Goal: Task Accomplishment & Management: Manage account settings

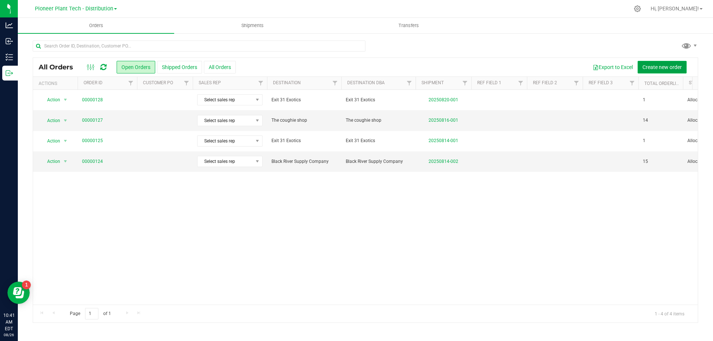
click at [667, 66] on span "Create new order" at bounding box center [661, 67] width 39 height 6
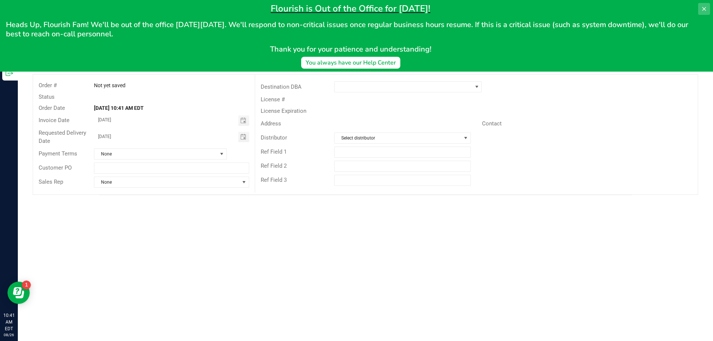
click at [709, 9] on button at bounding box center [704, 9] width 12 height 12
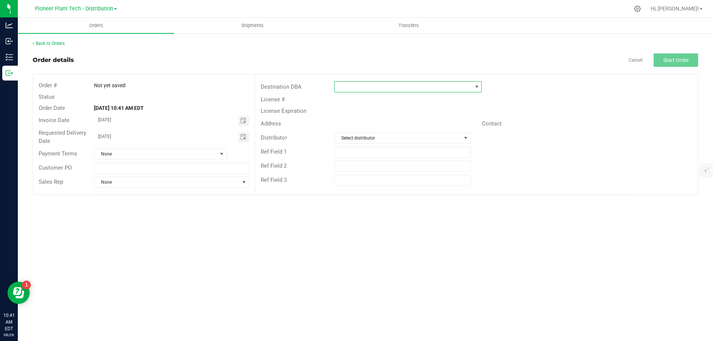
click at [477, 89] on span at bounding box center [477, 87] width 6 height 6
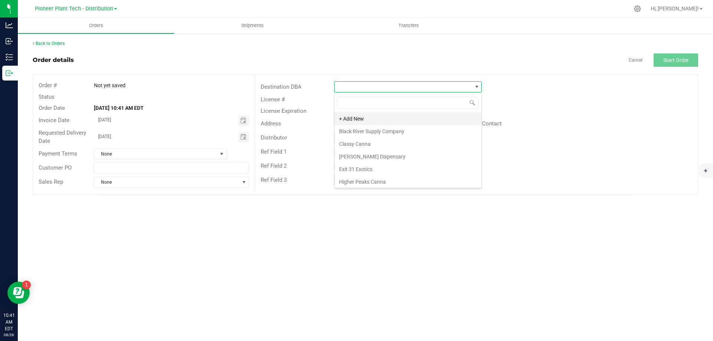
scroll to position [11, 147]
click at [359, 169] on li "Exit 31 Exotics" at bounding box center [408, 169] width 147 height 13
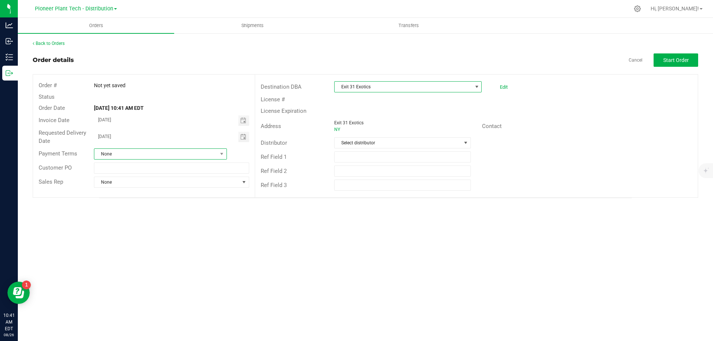
click at [199, 150] on span "None" at bounding box center [155, 154] width 123 height 10
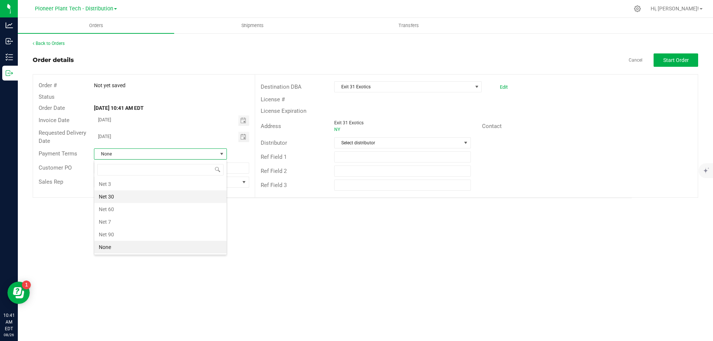
click at [111, 196] on li "Net 30" at bounding box center [160, 196] width 132 height 13
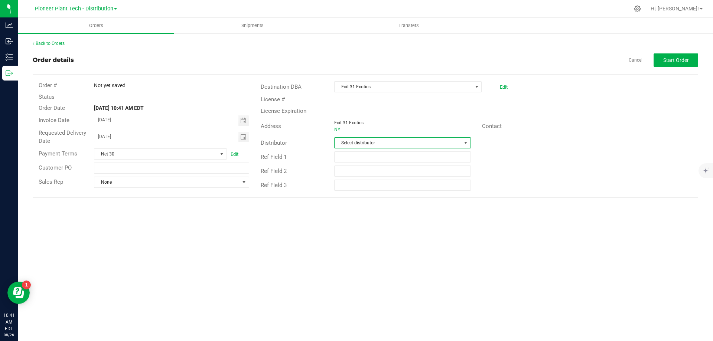
click at [373, 145] on span "Select distributor" at bounding box center [398, 143] width 126 height 10
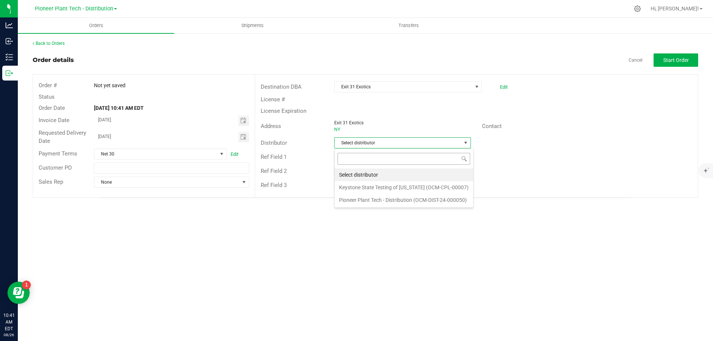
scroll to position [11, 137]
click at [368, 198] on li "Pioneer Plant Tech - Distribution (OCM-DIST-24-000050)" at bounding box center [404, 200] width 138 height 13
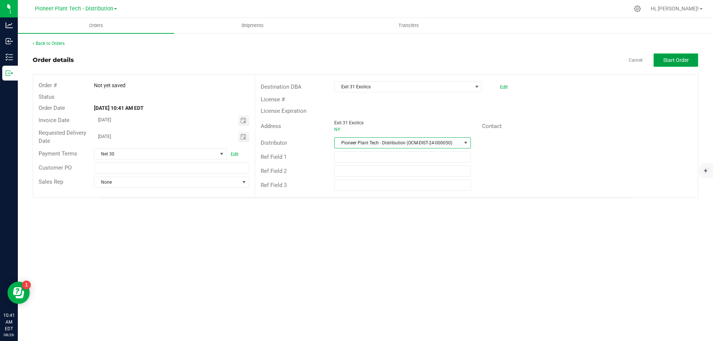
click at [675, 63] on span "Start Order" at bounding box center [676, 60] width 26 height 6
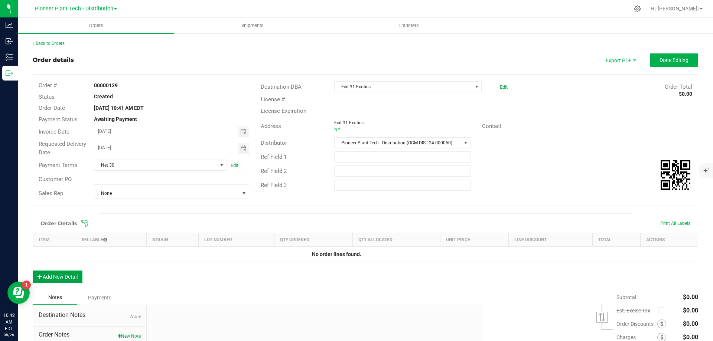
click at [52, 278] on button "Add New Detail" at bounding box center [58, 277] width 50 height 13
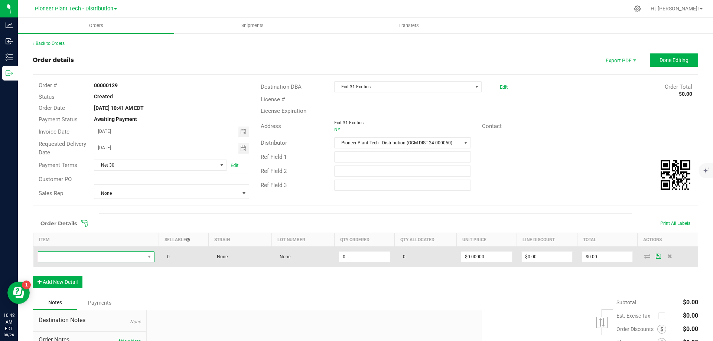
click at [115, 256] on span "NO DATA FOUND" at bounding box center [91, 257] width 107 height 10
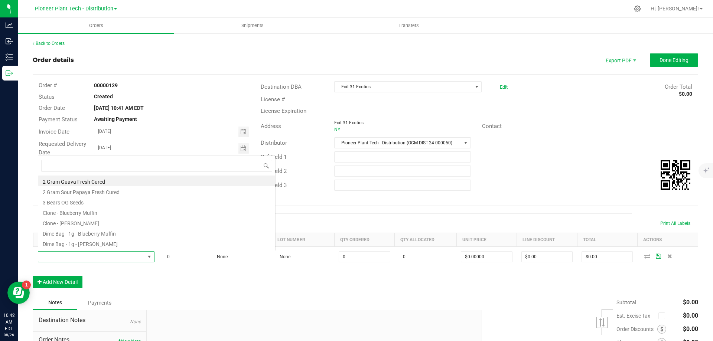
scroll to position [11, 115]
type input "kart"
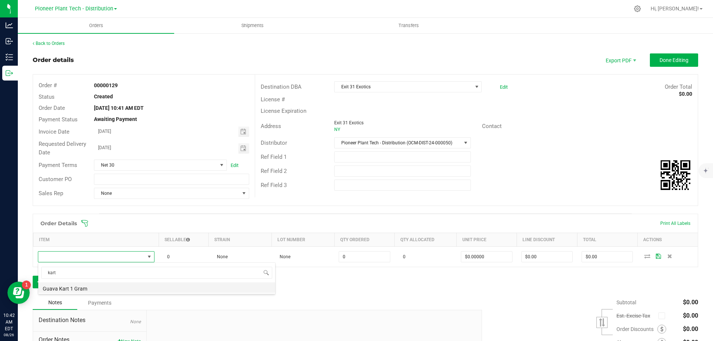
click at [84, 287] on li "Guava Kart 1 Gram" at bounding box center [156, 288] width 237 height 10
type input "0 ea"
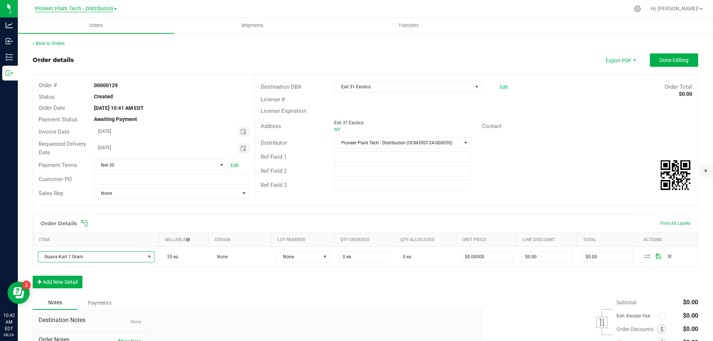
click at [93, 10] on span "Pioneer Plant Tech - Distribution" at bounding box center [74, 9] width 78 height 7
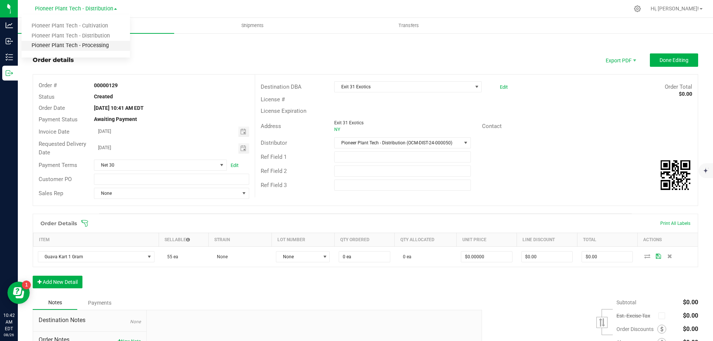
click at [92, 45] on link "Pioneer Plant Tech - Processing" at bounding box center [76, 46] width 108 height 10
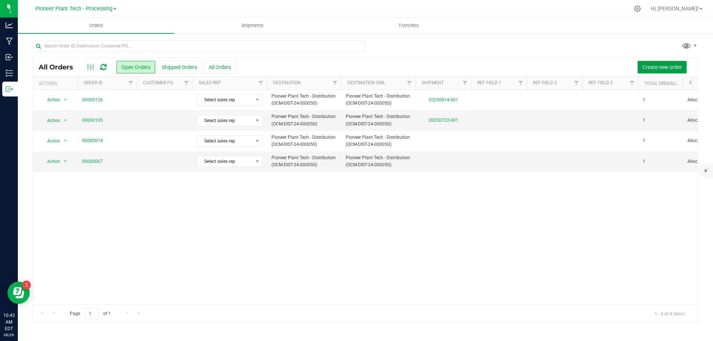
click at [674, 66] on span "Create new order" at bounding box center [661, 67] width 39 height 6
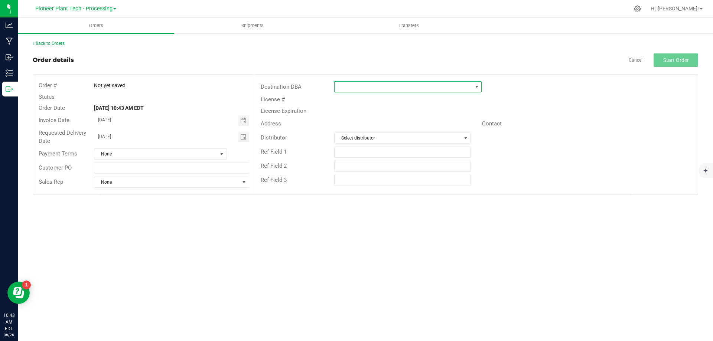
click at [422, 88] on span at bounding box center [403, 87] width 137 height 10
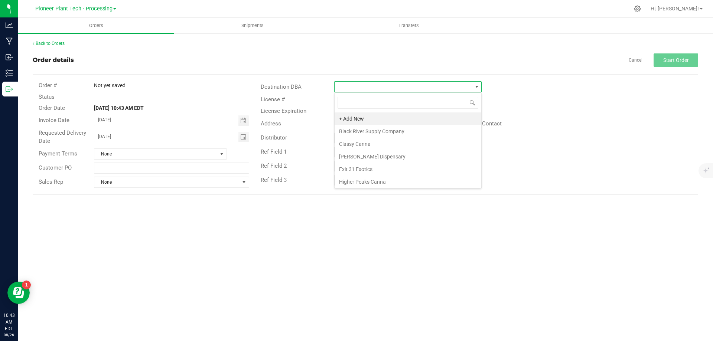
scroll to position [11, 147]
click at [243, 57] on div "Order details Cancel Start Order" at bounding box center [365, 59] width 665 height 13
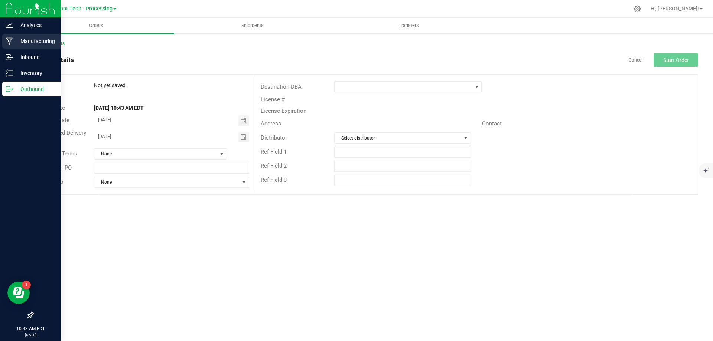
click at [12, 40] on icon at bounding box center [9, 41] width 7 height 7
click at [39, 38] on p "Manufacturing" at bounding box center [35, 41] width 45 height 9
click at [48, 40] on p "Manufacturing" at bounding box center [35, 41] width 45 height 9
click at [20, 40] on p "Manufacturing" at bounding box center [35, 41] width 45 height 9
click at [46, 43] on p "Manufacturing" at bounding box center [35, 41] width 45 height 9
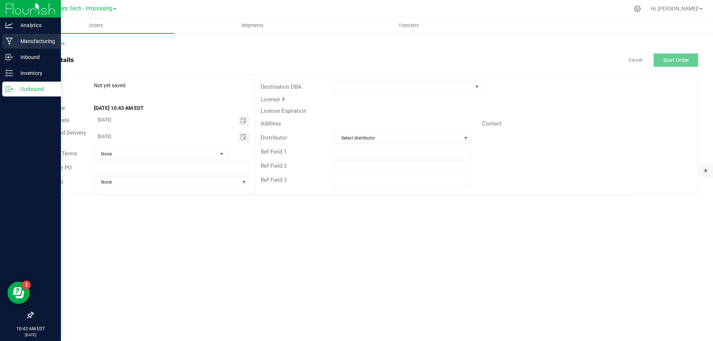
click at [46, 43] on p "Manufacturing" at bounding box center [35, 41] width 45 height 9
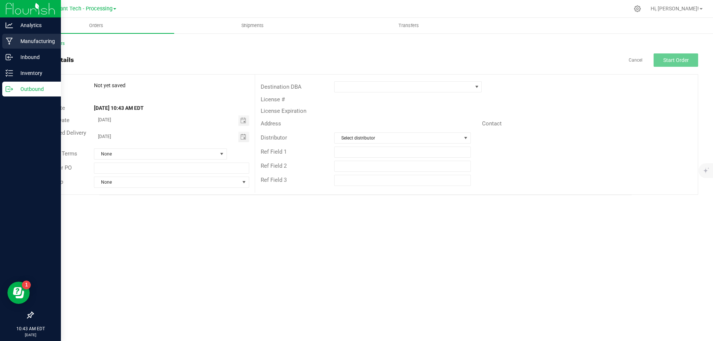
click at [46, 43] on p "Manufacturing" at bounding box center [35, 41] width 45 height 9
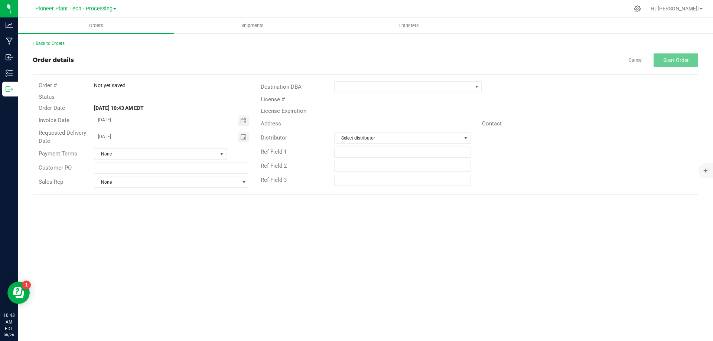
click at [109, 7] on span "Pioneer Plant Tech - Processing" at bounding box center [73, 9] width 77 height 7
click at [87, 36] on link "Pioneer Plant Tech - Distribution" at bounding box center [76, 36] width 108 height 10
click at [101, 25] on span "Orders" at bounding box center [96, 25] width 34 height 7
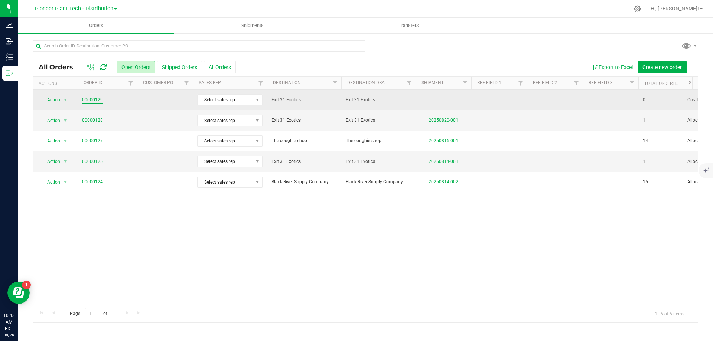
click at [96, 101] on link "00000129" at bounding box center [92, 100] width 21 height 7
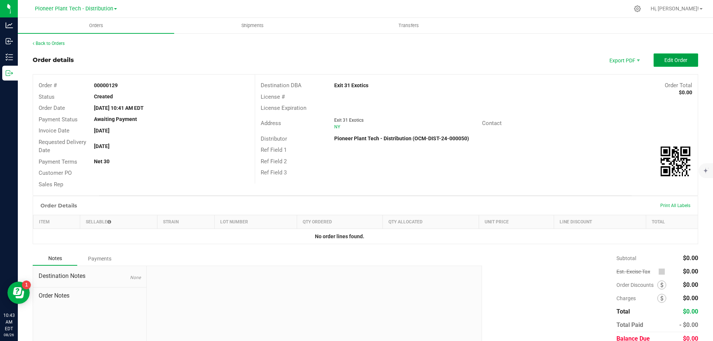
click at [668, 61] on span "Edit Order" at bounding box center [675, 60] width 23 height 6
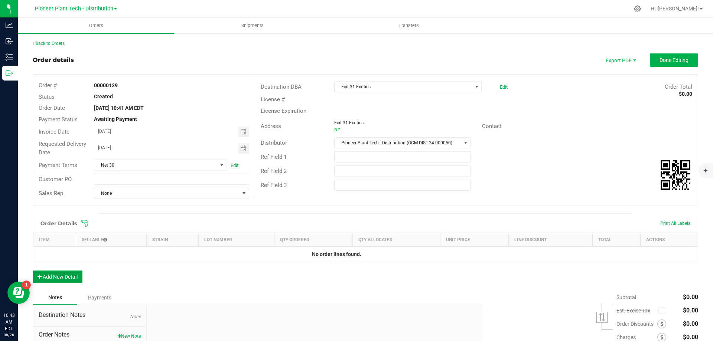
click at [56, 276] on button "Add New Detail" at bounding box center [58, 277] width 50 height 13
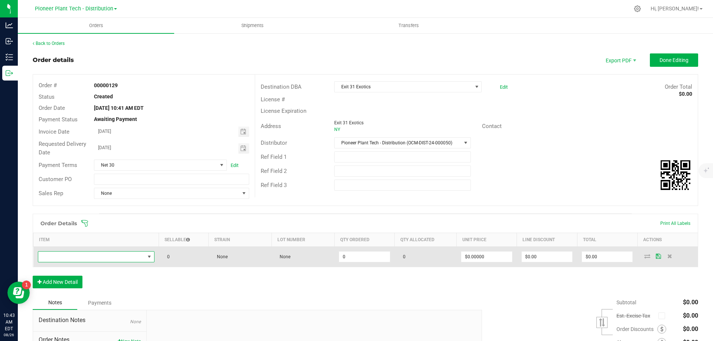
click at [85, 257] on span "NO DATA FOUND" at bounding box center [91, 257] width 107 height 10
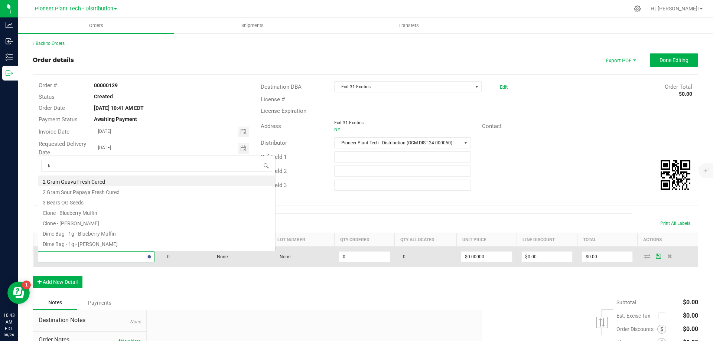
scroll to position [11, 115]
type input "kart"
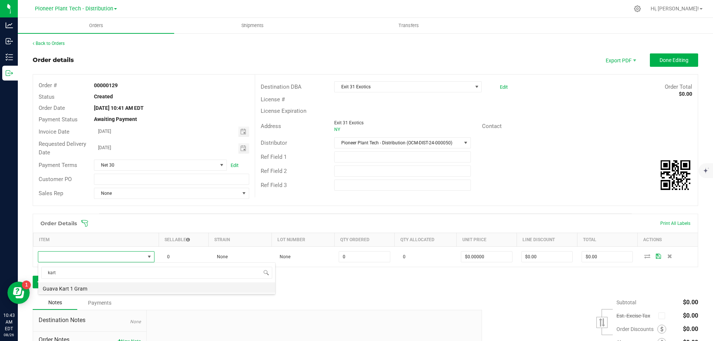
click at [82, 290] on li "Guava Kart 1 Gram" at bounding box center [156, 288] width 237 height 10
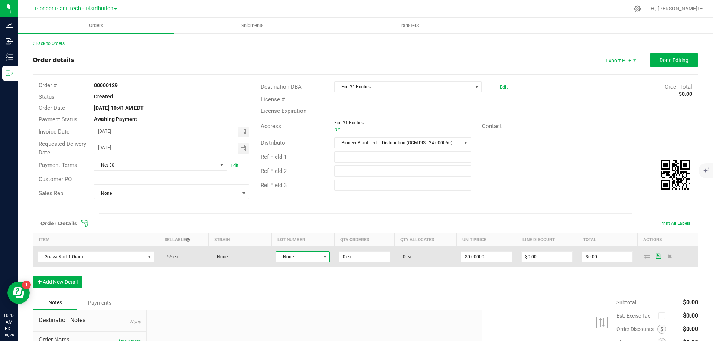
drag, startPoint x: 323, startPoint y: 257, endPoint x: 314, endPoint y: 260, distance: 9.0
click at [322, 256] on span at bounding box center [325, 257] width 6 height 6
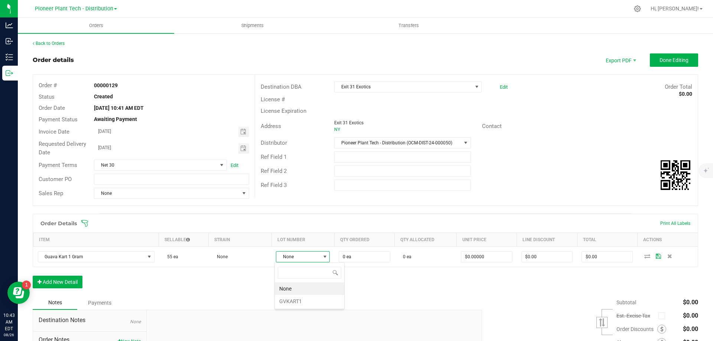
scroll to position [11, 53]
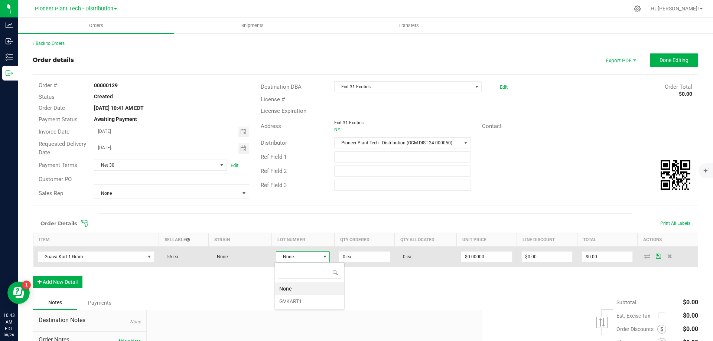
drag, startPoint x: 288, startPoint y: 301, endPoint x: 340, endPoint y: 266, distance: 62.6
click at [289, 301] on li "GVKART1" at bounding box center [309, 301] width 69 height 13
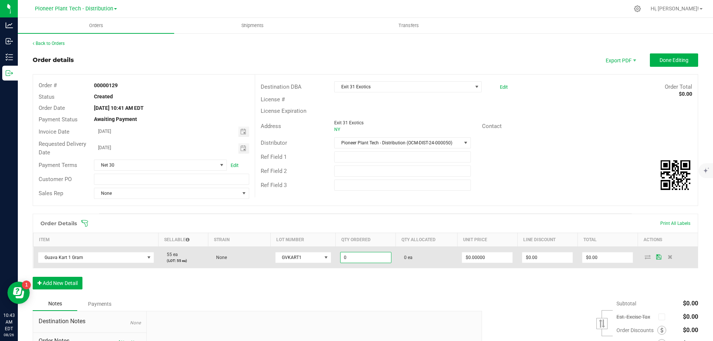
click at [357, 256] on input "0" at bounding box center [365, 257] width 50 height 10
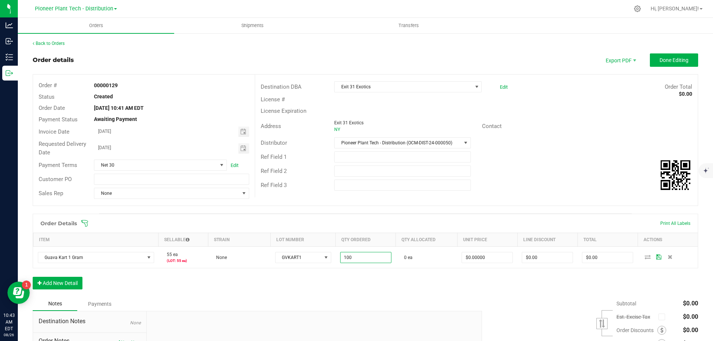
type input "100 ea"
click at [456, 275] on div "Order Details Print All Labels Item Sellable Strain Lot Number Qty Ordered Qty …" at bounding box center [365, 255] width 665 height 83
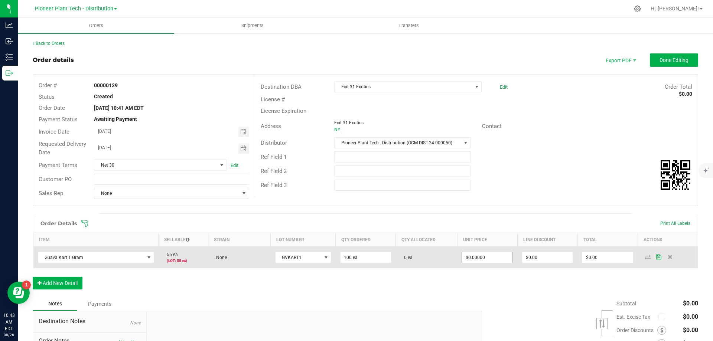
type input "0"
click at [472, 258] on input "0" at bounding box center [487, 257] width 50 height 10
click at [475, 263] on td "$0.00000" at bounding box center [487, 258] width 60 height 22
click at [474, 258] on input "0" at bounding box center [487, 257] width 50 height 10
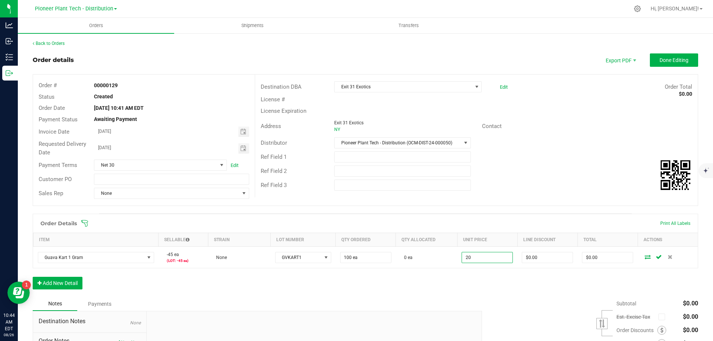
type input "$20.00000"
type input "$2,000.00"
click at [465, 286] on div "Order Details Print All Labels Item Sellable Strain Lot Number Qty Ordered Qty …" at bounding box center [365, 255] width 665 height 83
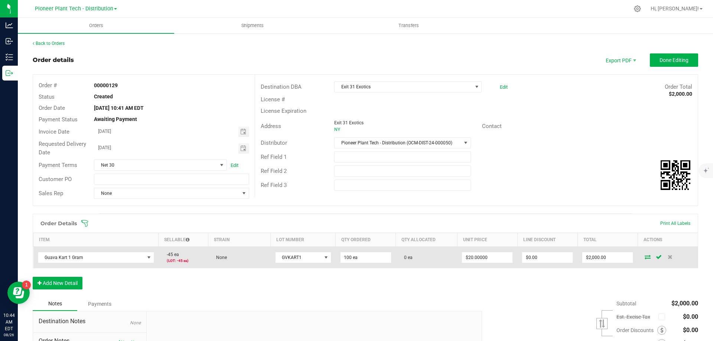
click at [645, 259] on icon at bounding box center [648, 257] width 6 height 4
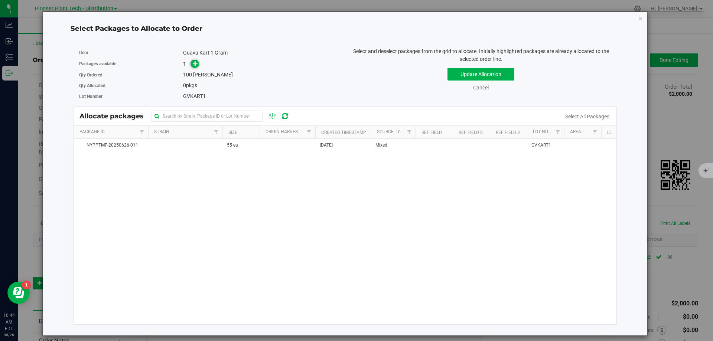
click at [195, 65] on icon at bounding box center [195, 63] width 5 height 5
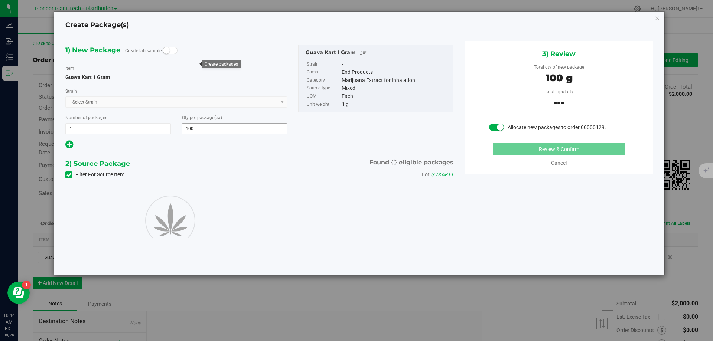
type input "100"
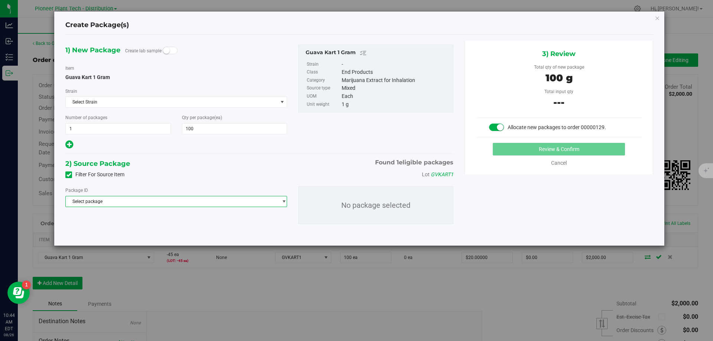
click at [116, 200] on span "Select package" at bounding box center [172, 201] width 212 height 10
click at [127, 231] on span "( Guava Kart 1 Gram )" at bounding box center [145, 231] width 44 height 5
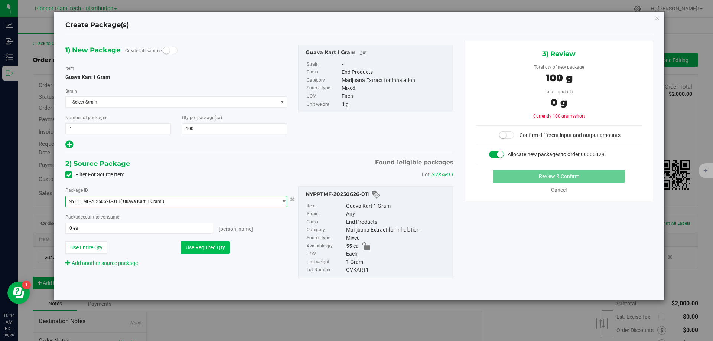
click at [191, 246] on button "Use Required Qty" at bounding box center [205, 247] width 49 height 13
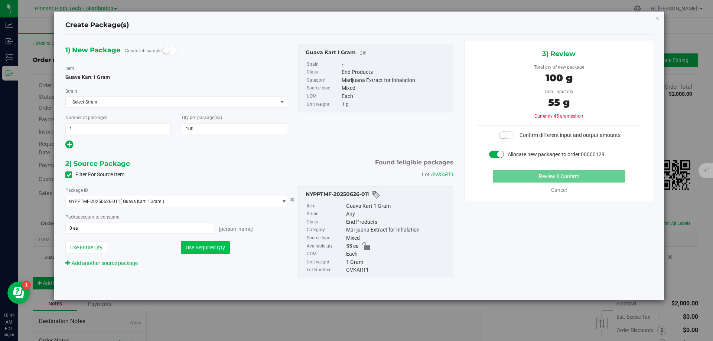
type input "55 ea"
click at [513, 137] on span at bounding box center [506, 134] width 15 height 7
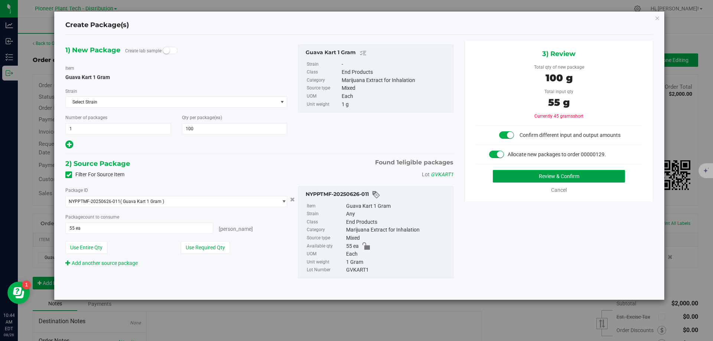
click at [539, 175] on button "Review & Confirm" at bounding box center [559, 176] width 132 height 13
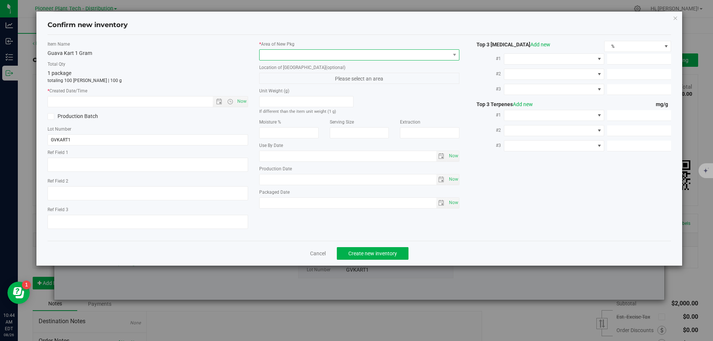
click at [412, 54] on span at bounding box center [355, 55] width 190 height 10
click at [323, 84] on li "Inventory Room - Distribution" at bounding box center [360, 85] width 200 height 10
click at [240, 101] on span "Now" at bounding box center [241, 101] width 13 height 11
type input "[DATE] 10:44 AM"
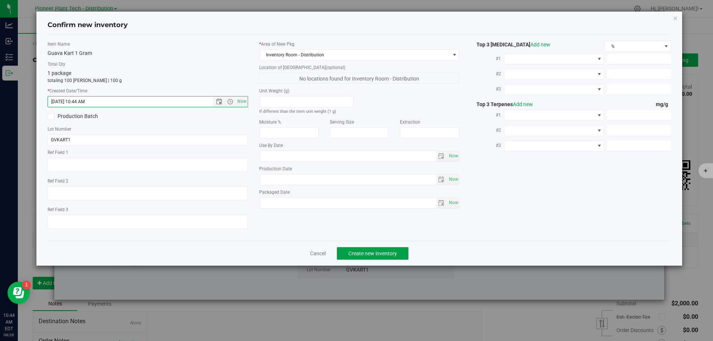
click at [388, 254] on span "Create new inventory" at bounding box center [372, 254] width 49 height 6
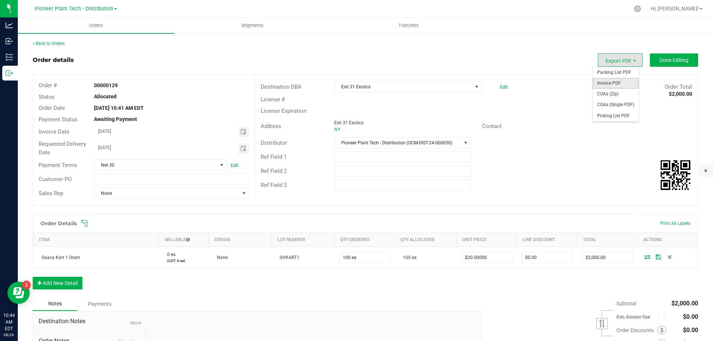
click at [618, 84] on span "Invoice PDF" at bounding box center [616, 83] width 46 height 11
click at [252, 26] on span "Shipments" at bounding box center [252, 25] width 42 height 7
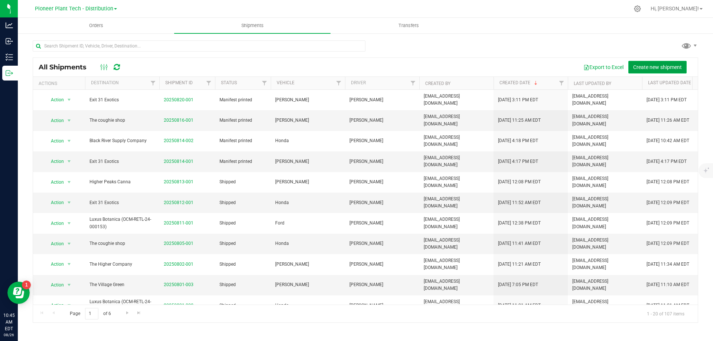
click at [657, 63] on button "Create new shipment" at bounding box center [657, 67] width 58 height 13
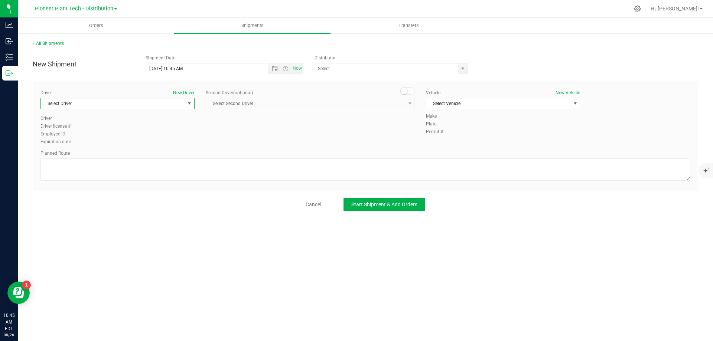
click at [189, 102] on span "select" at bounding box center [189, 104] width 6 height 6
click at [68, 158] on span "[PERSON_NAME]" at bounding box center [62, 157] width 34 height 10
click at [565, 99] on span "Select Vehicle" at bounding box center [498, 103] width 144 height 10
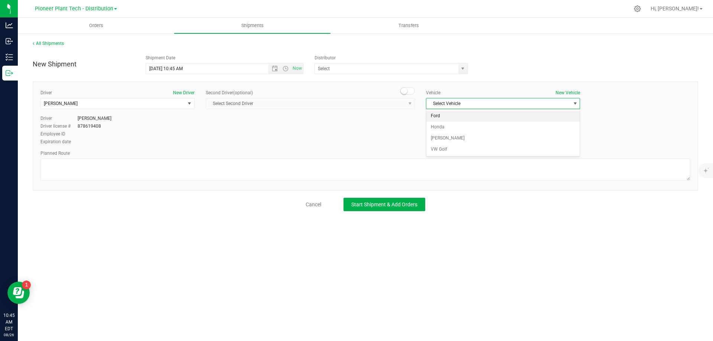
click at [443, 116] on li "Ford" at bounding box center [502, 116] width 153 height 11
click at [364, 67] on input "text" at bounding box center [384, 68] width 139 height 10
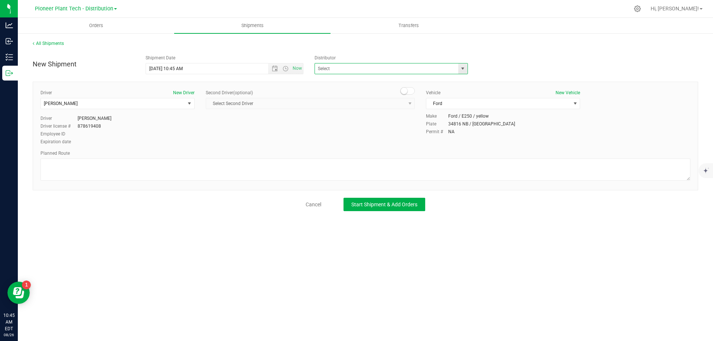
click at [468, 70] on div "Keystone State Testing of [US_STATE] (OCM-CPL-00007) Pioneer Plant Tech - Distr…" at bounding box center [393, 68] width 158 height 11
click at [463, 69] on span "select" at bounding box center [463, 69] width 6 height 6
click at [393, 93] on li "Pioneer Plant Tech - Distribution (OCM-DIST-24-000050)" at bounding box center [391, 92] width 153 height 11
type input "Pioneer Plant Tech - Distribution (OCM-DIST-24-000050)"
click at [295, 68] on span "Now" at bounding box center [297, 68] width 13 height 11
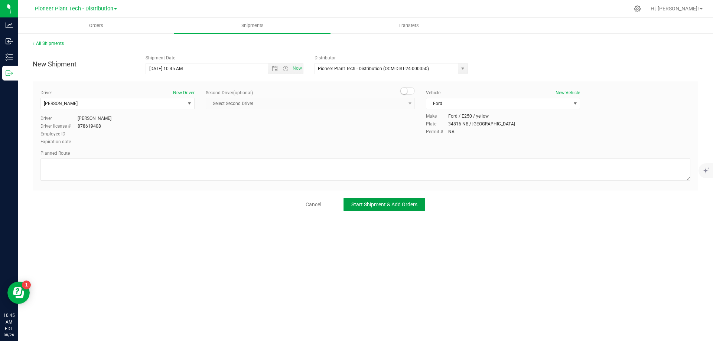
click at [395, 202] on span "Start Shipment & Add Orders" at bounding box center [384, 205] width 66 height 6
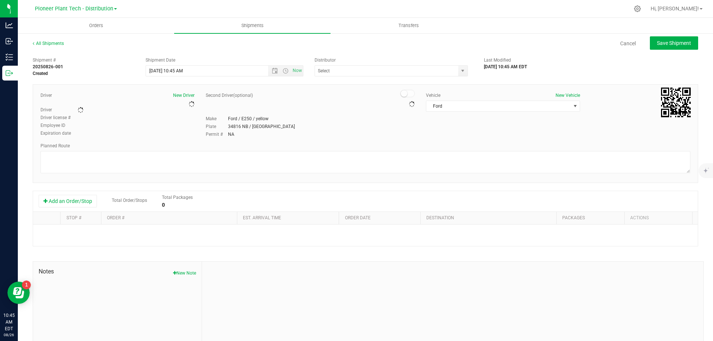
type input "Pioneer Plant Tech - Distribution (OCM-DIST-24-000050)"
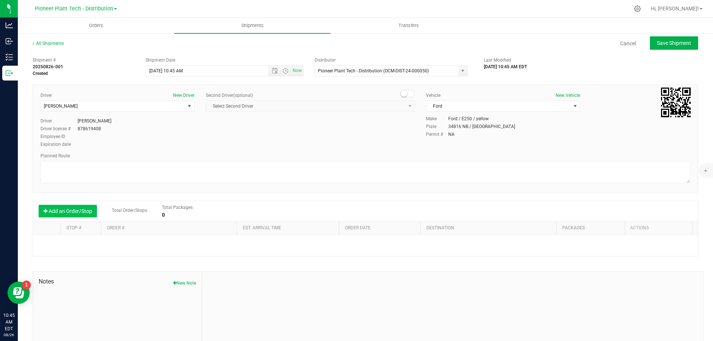
click at [57, 209] on button "Add an Order/Stop" at bounding box center [68, 211] width 58 height 13
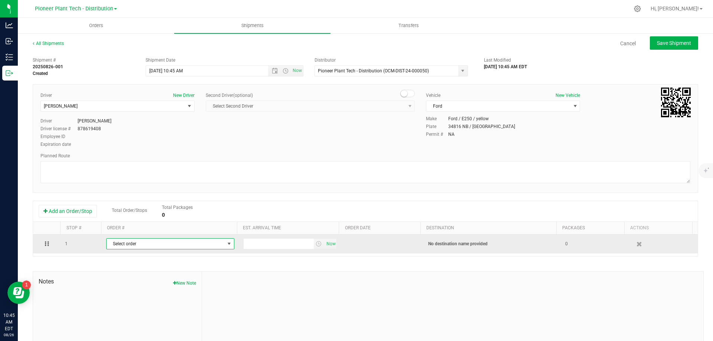
click at [214, 241] on span "Select order" at bounding box center [166, 244] width 118 height 10
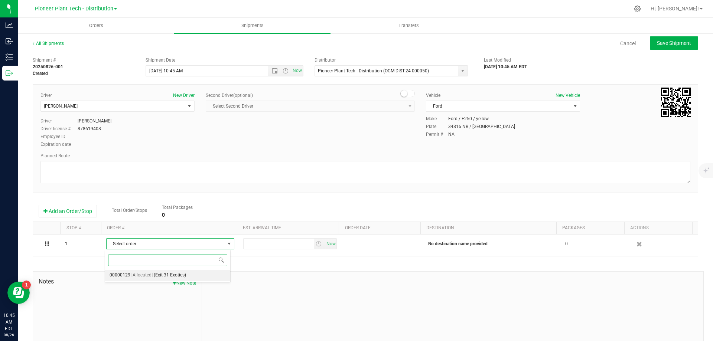
click at [154, 275] on span "(Exit 31 Exotics)" at bounding box center [170, 276] width 32 height 10
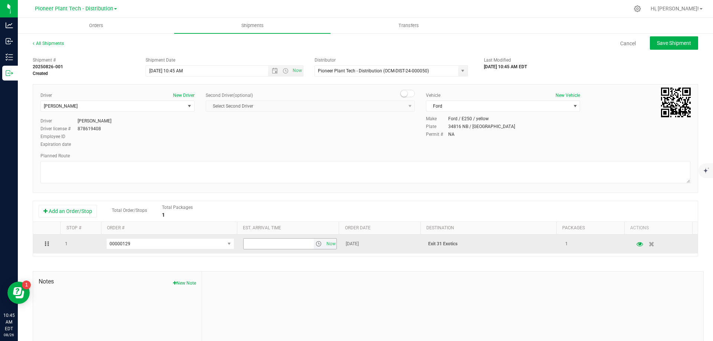
click at [314, 244] on span "select" at bounding box center [319, 244] width 11 height 10
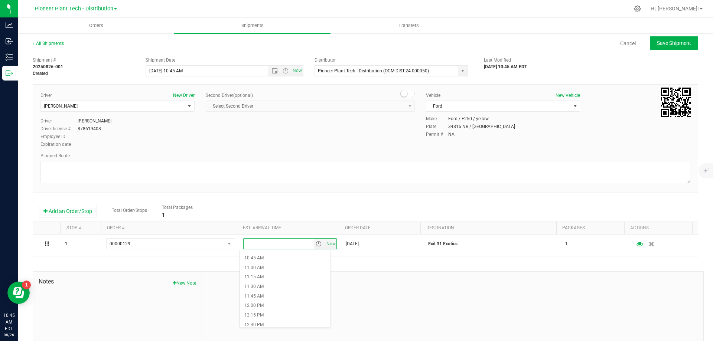
scroll to position [371, 0]
click at [257, 324] on li "11:30 AM" at bounding box center [285, 324] width 91 height 10
click at [675, 44] on span "Save Shipment" at bounding box center [674, 43] width 34 height 6
type input "[DATE] 2:45 PM"
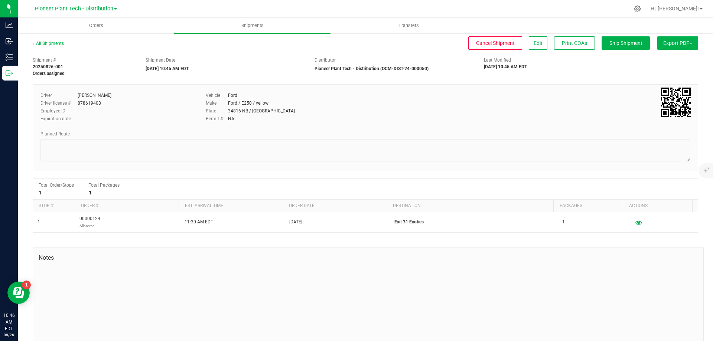
click at [679, 40] on button "Export PDF" at bounding box center [677, 42] width 41 height 13
click at [652, 79] on span "NY Manifest" at bounding box center [655, 81] width 25 height 5
click at [682, 40] on button "Export PDF" at bounding box center [677, 42] width 41 height 13
click at [651, 81] on span "NY Manifest" at bounding box center [655, 81] width 25 height 5
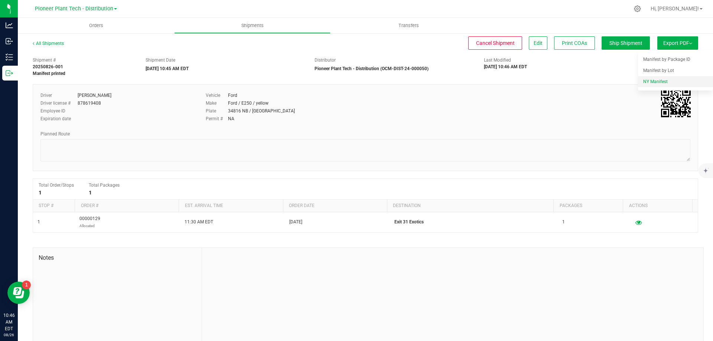
click at [651, 81] on span "NY Manifest" at bounding box center [655, 81] width 25 height 5
click at [651, 80] on span "NY Manifest" at bounding box center [655, 81] width 25 height 5
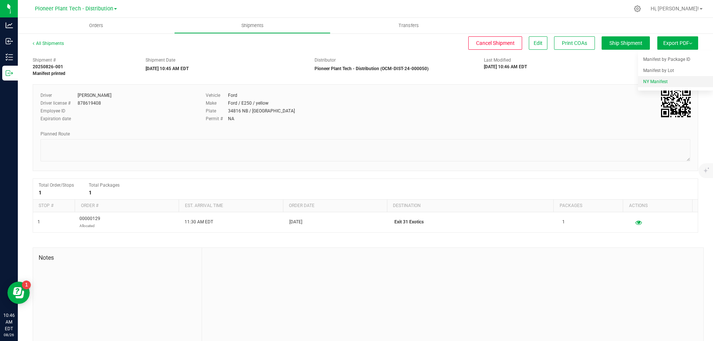
click at [651, 80] on span "NY Manifest" at bounding box center [655, 81] width 25 height 5
